Goal: Information Seeking & Learning: Find specific fact

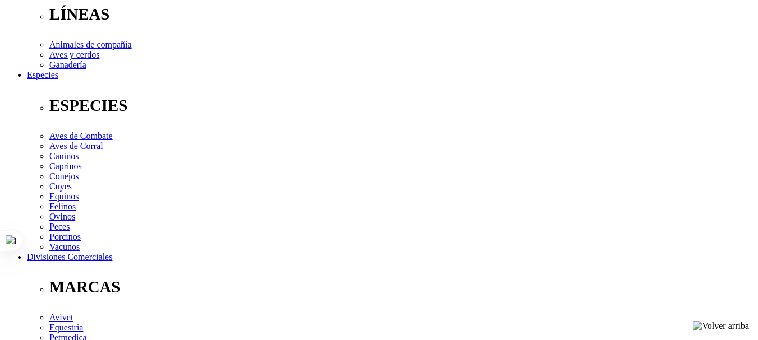
scroll to position [449, 0]
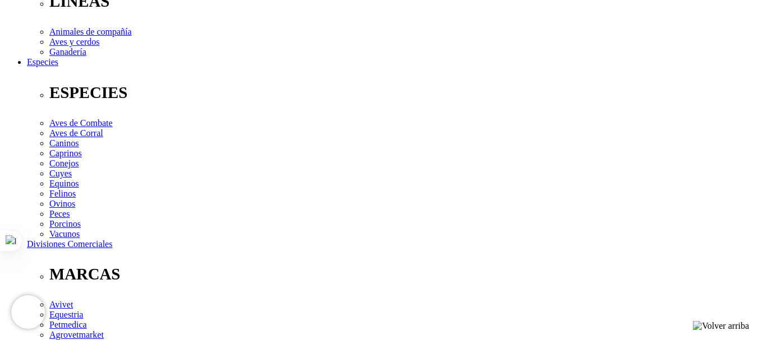
scroll to position [393, 0]
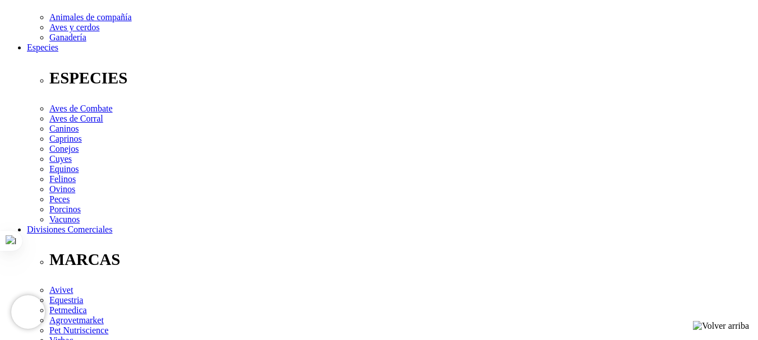
drag, startPoint x: 68, startPoint y: 188, endPoint x: 245, endPoint y: 184, distance: 176.7
copy p "Ciprofloxacina (como clorhidrato) 250 mg"
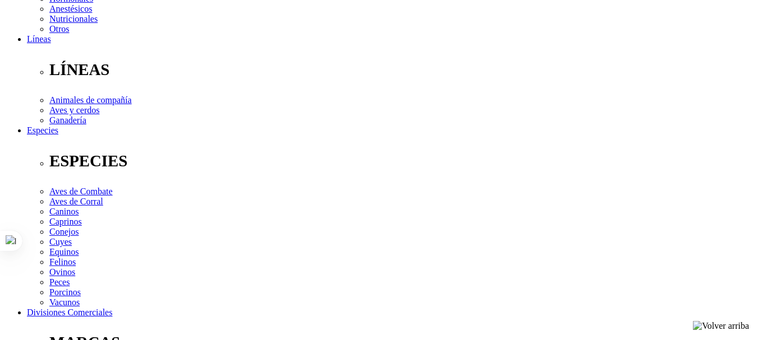
scroll to position [505, 0]
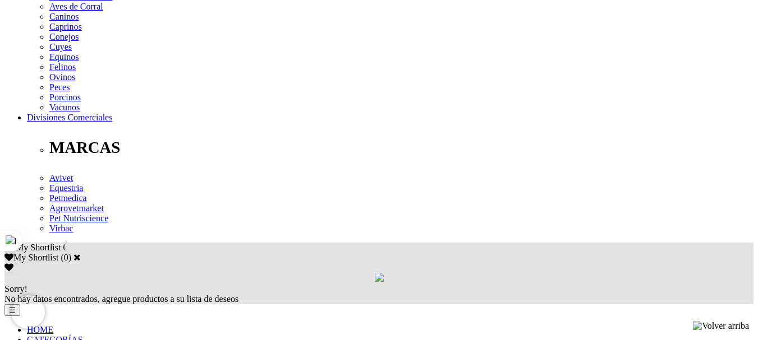
drag, startPoint x: 68, startPoint y: 73, endPoint x: 246, endPoint y: 67, distance: 177.9
copy p "Oxibendazole 65 mg, Praziquantel 37.5 mg"
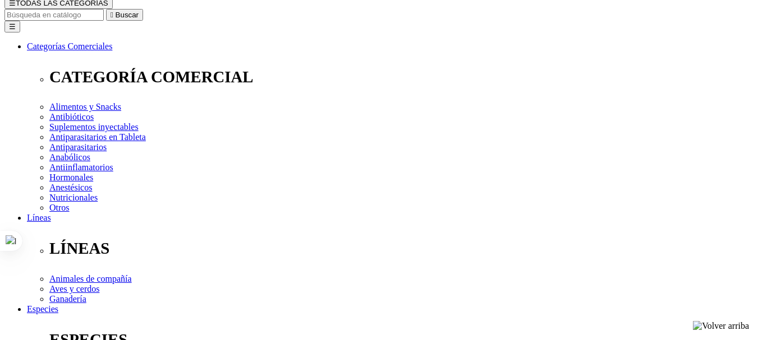
scroll to position [112, 0]
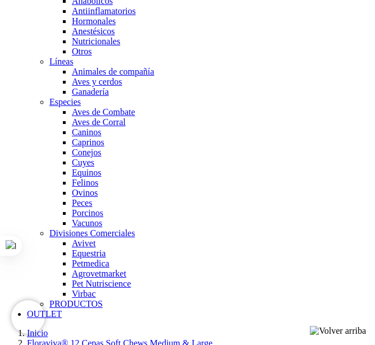
scroll to position [897, 0]
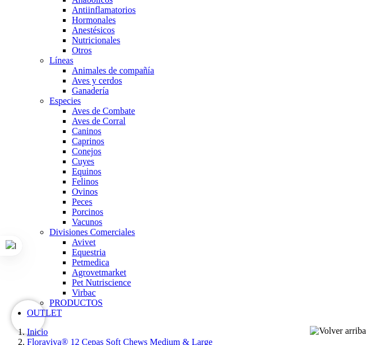
drag, startPoint x: 240, startPoint y: 118, endPoint x: 90, endPoint y: 319, distance: 250.6
copy p "Probióticos (12 cultivos) 20 x 108 CFU, Extracto de levadura orgánica activa 20…"
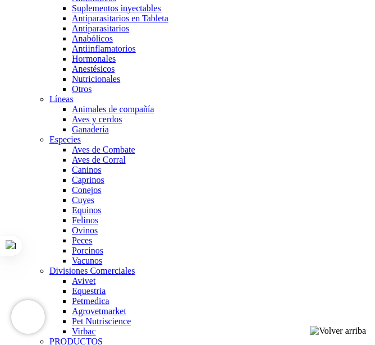
scroll to position [863, 0]
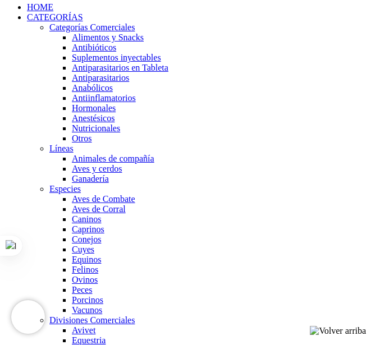
scroll to position [807, 0]
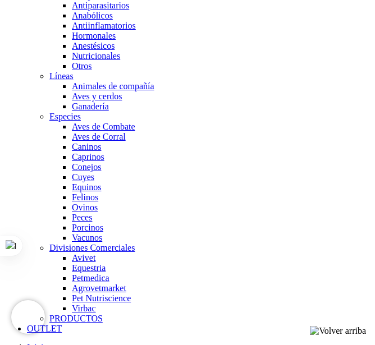
scroll to position [862, 0]
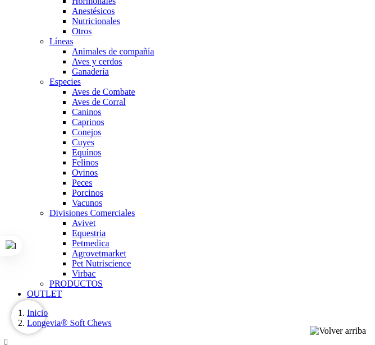
scroll to position [918, 0]
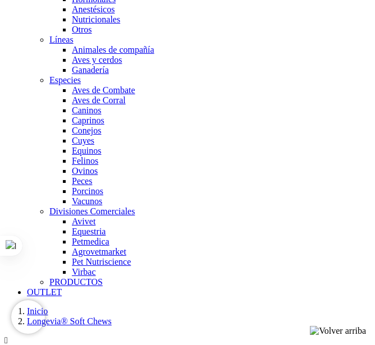
drag, startPoint x: 190, startPoint y: 95, endPoint x: 132, endPoint y: 197, distance: 117.0
copy p "Resveratrol 30 mg, [MEDICAL_DATA] ([MEDICAL_DATA]) 2.5 mg, NAC (N-Acetil Cisteí…"
